Goal: Find specific page/section: Find specific page/section

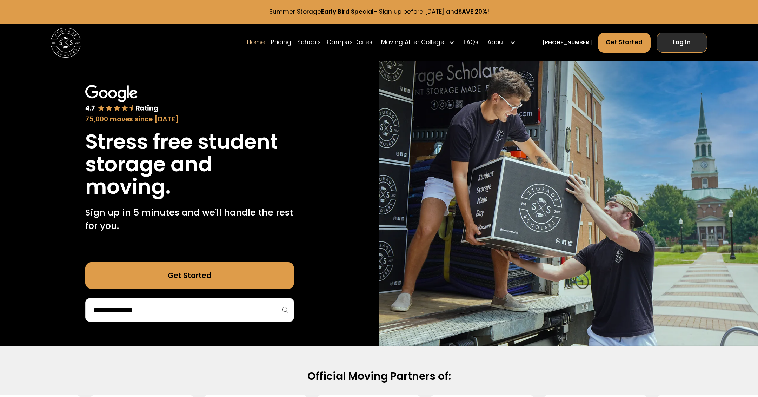
click at [681, 42] on link "Log In" at bounding box center [682, 43] width 51 height 20
click at [366, 42] on link "Schools" at bounding box center [361, 42] width 24 height 21
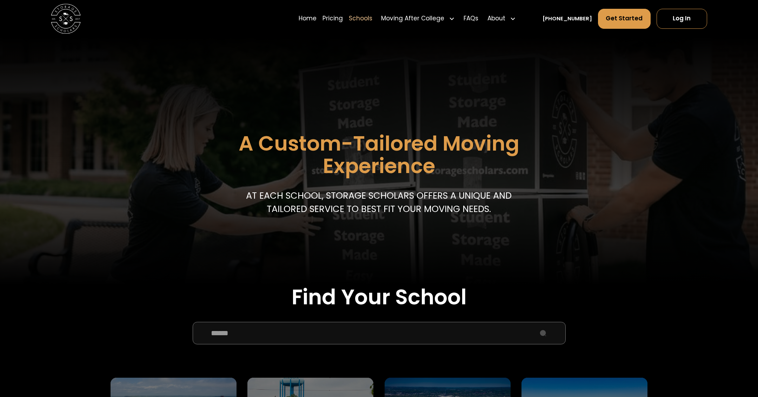
click at [240, 339] on input "School Select Form" at bounding box center [379, 333] width 373 height 22
type input "****"
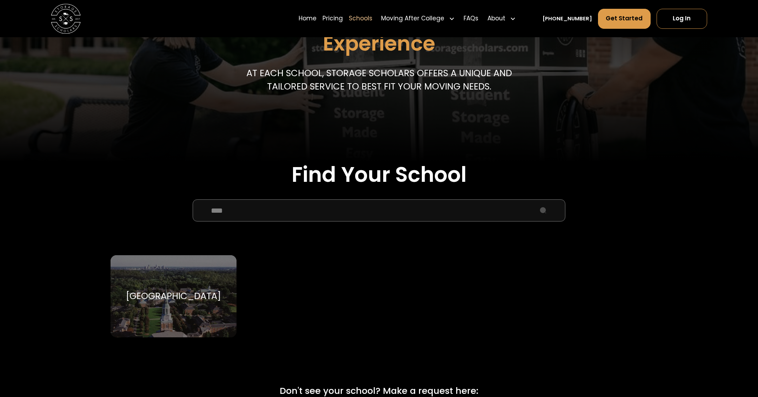
scroll to position [145, 0]
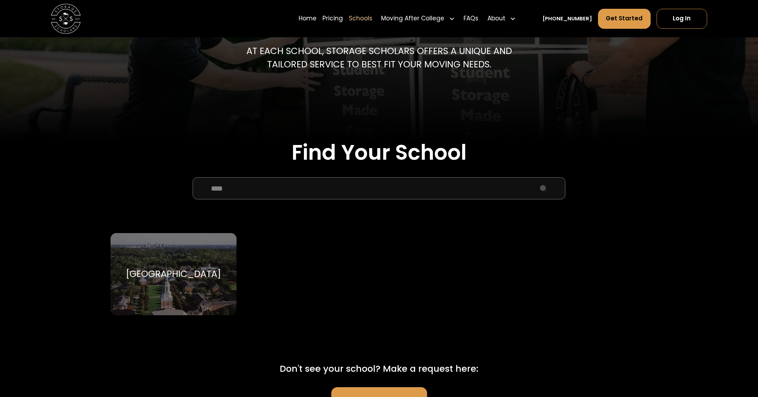
click at [167, 270] on div "[GEOGRAPHIC_DATA]" at bounding box center [173, 274] width 95 height 11
